Goal: Information Seeking & Learning: Find specific fact

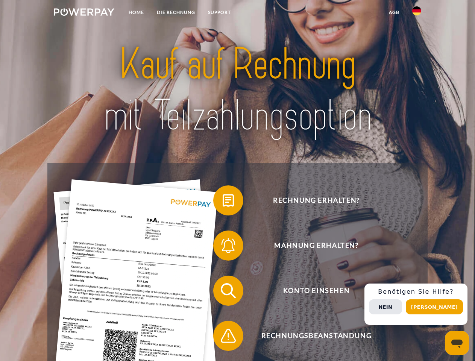
click at [84, 13] on img at bounding box center [84, 12] width 61 height 8
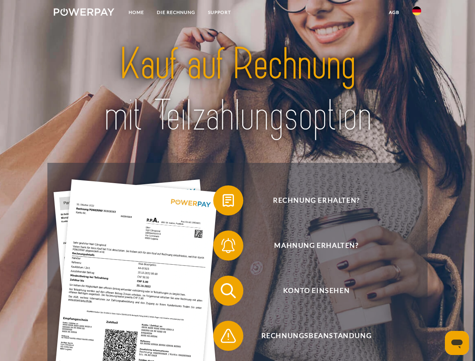
click at [416, 13] on img at bounding box center [416, 10] width 9 height 9
click at [394, 12] on link "agb" at bounding box center [393, 13] width 23 height 14
click at [223, 202] on span at bounding box center [217, 201] width 38 height 38
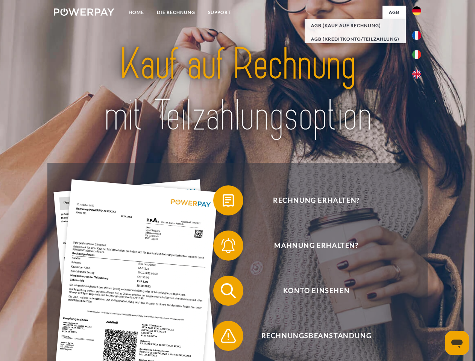
click at [223, 247] on span at bounding box center [217, 246] width 38 height 38
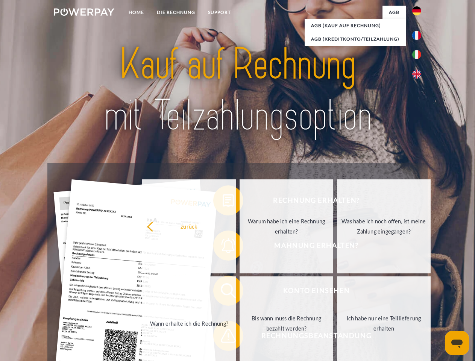
click at [239, 292] on link "Bis wann muss die Rechnung bezahlt werden?" at bounding box center [286, 323] width 94 height 94
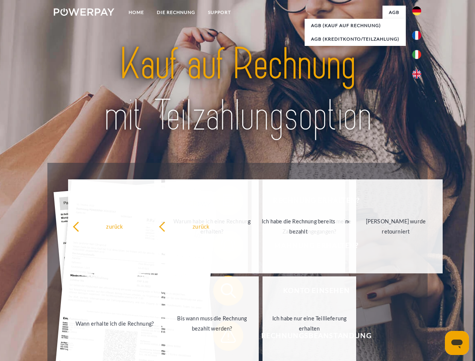
click at [223, 337] on span at bounding box center [217, 336] width 38 height 38
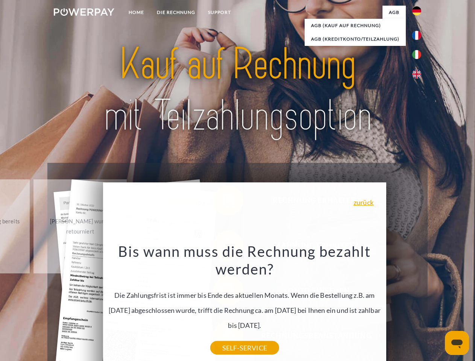
click at [418, 304] on div "Rechnung erhalten? Mahnung erhalten? Konto einsehen" at bounding box center [237, 313] width 380 height 301
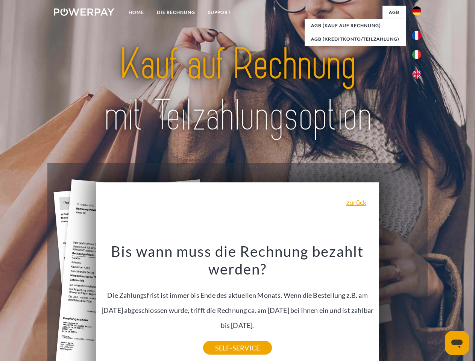
click at [400, 306] on span "Konto einsehen" at bounding box center [316, 291] width 184 height 30
click at [437, 307] on header "Home DIE RECHNUNG SUPPORT" at bounding box center [237, 259] width 475 height 519
